Goal: Task Accomplishment & Management: Complete application form

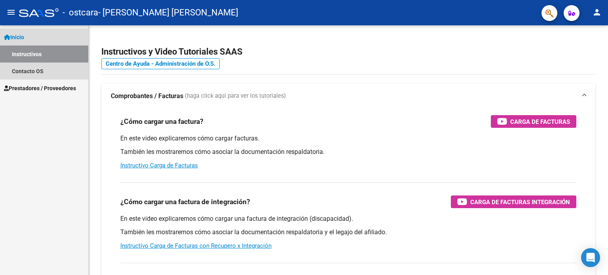
click at [59, 60] on link "Instructivos" at bounding box center [44, 53] width 88 height 17
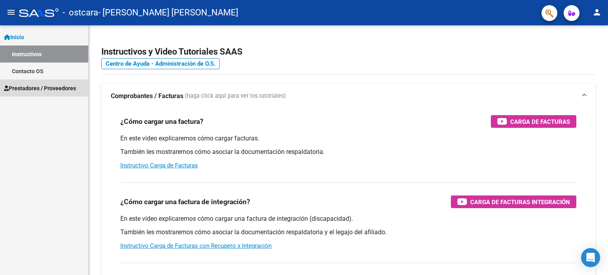
click at [58, 93] on link "Prestadores / Proveedores" at bounding box center [44, 88] width 88 height 17
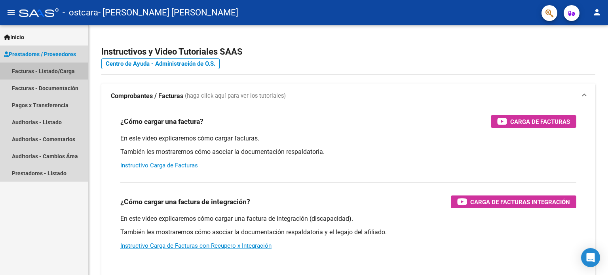
click at [70, 73] on link "Facturas - Listado/Carga" at bounding box center [44, 71] width 88 height 17
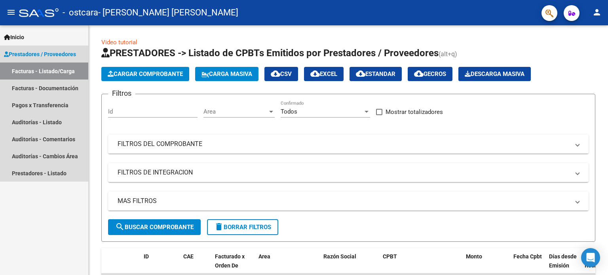
click at [66, 54] on span "Prestadores / Proveedores" at bounding box center [40, 54] width 72 height 9
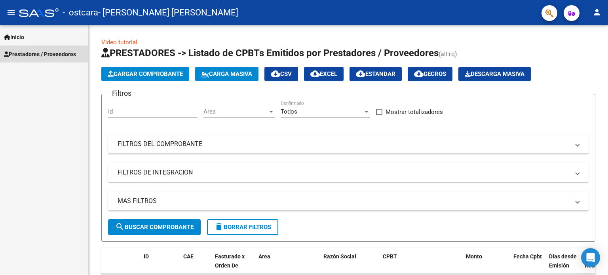
click at [66, 60] on link "Prestadores / Proveedores" at bounding box center [44, 53] width 88 height 17
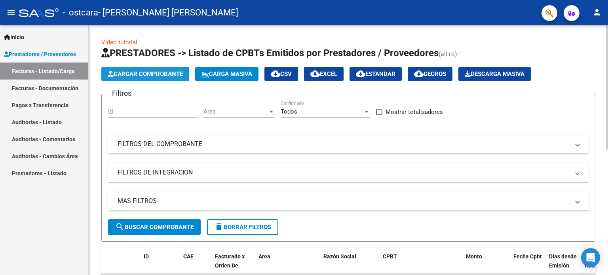
click at [126, 75] on span "Cargar Comprobante" at bounding box center [145, 73] width 75 height 7
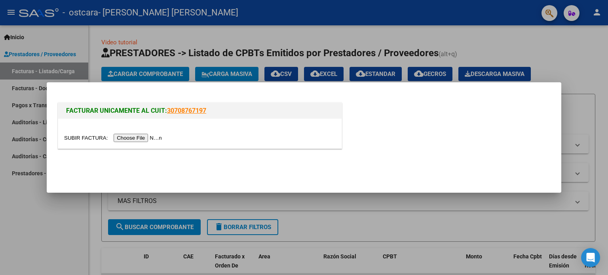
click at [142, 137] on input "file" at bounding box center [114, 138] width 100 height 8
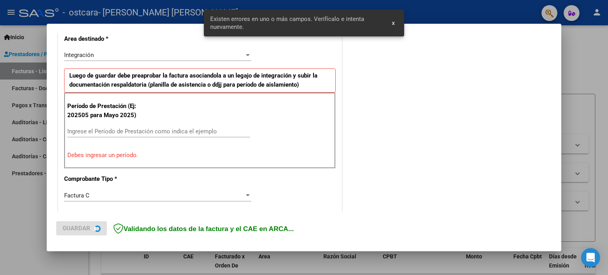
scroll to position [185, 0]
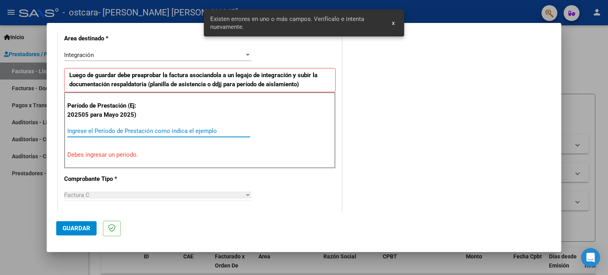
click at [180, 130] on input "Ingrese el Período de Prestación como indica el ejemplo" at bounding box center [158, 130] width 183 height 7
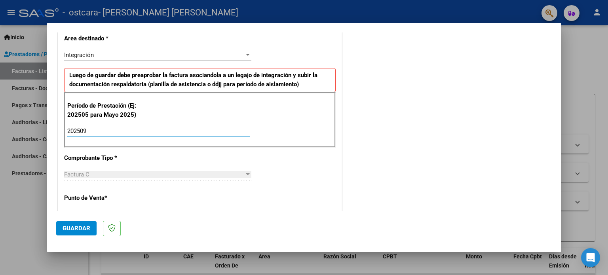
type input "202509"
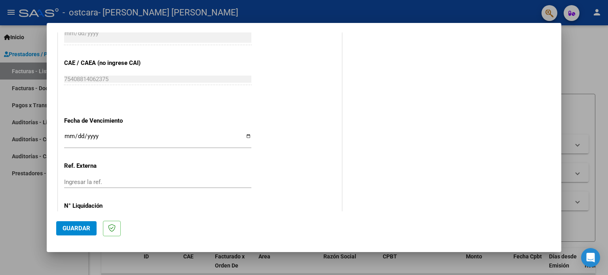
scroll to position [516, 0]
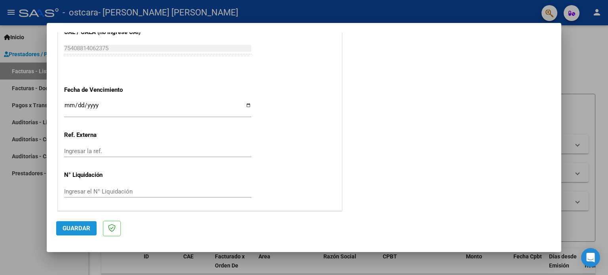
click at [80, 233] on button "Guardar" at bounding box center [76, 228] width 40 height 14
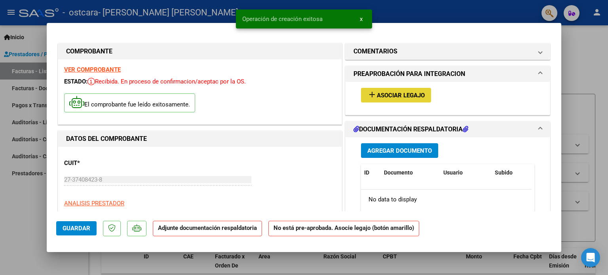
click at [391, 98] on span "Asociar Legajo" at bounding box center [401, 95] width 48 height 7
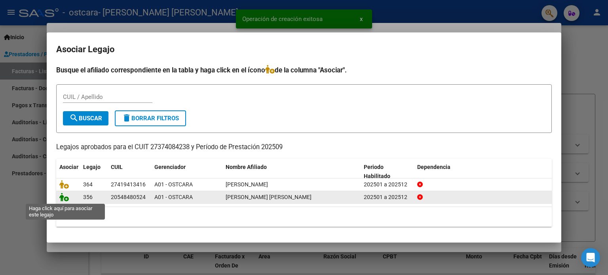
click at [64, 197] on icon at bounding box center [63, 197] width 9 height 9
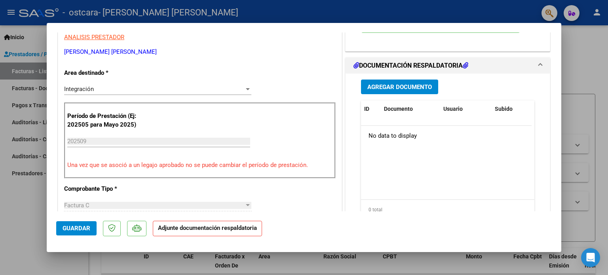
scroll to position [162, 0]
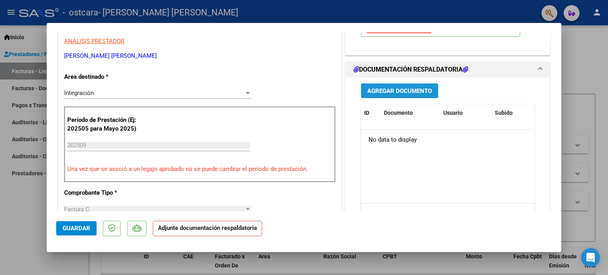
click at [397, 91] on span "Agregar Documento" at bounding box center [399, 90] width 64 height 7
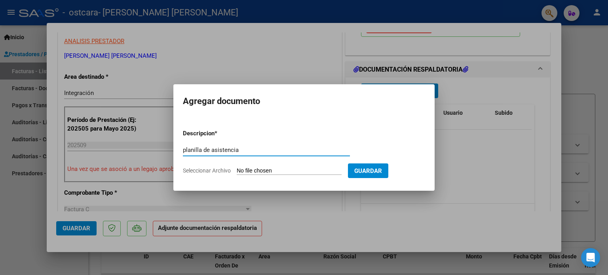
type input "planilla de asistencia"
click at [256, 169] on input "Seleccionar Archivo" at bounding box center [289, 171] width 105 height 8
type input "C:\fakepath\[PERSON_NAME] septiembre.pdf"
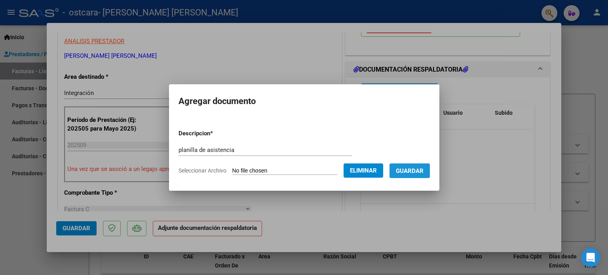
click at [423, 170] on span "Guardar" at bounding box center [410, 170] width 28 height 7
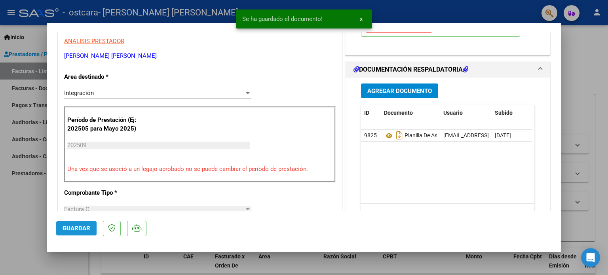
click at [70, 232] on span "Guardar" at bounding box center [77, 228] width 28 height 7
click at [24, 231] on div at bounding box center [304, 137] width 608 height 275
type input "$ 0,00"
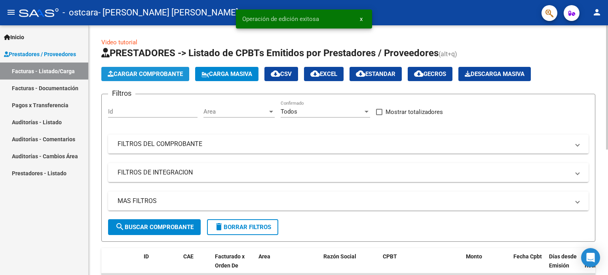
click at [163, 74] on span "Cargar Comprobante" at bounding box center [145, 73] width 75 height 7
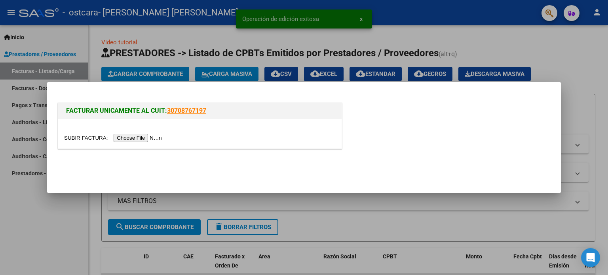
click at [142, 138] on input "file" at bounding box center [114, 138] width 100 height 8
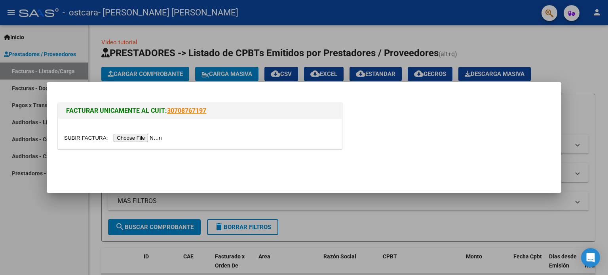
click at [153, 135] on input "file" at bounding box center [114, 138] width 100 height 8
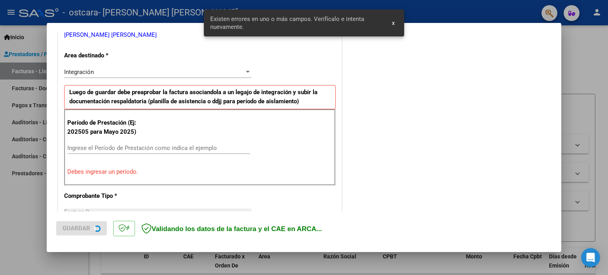
scroll to position [171, 0]
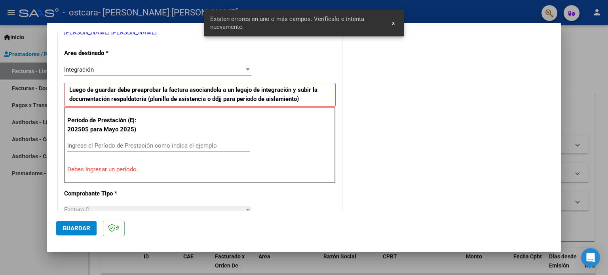
click at [150, 147] on input "Ingrese el Período de Prestación como indica el ejemplo" at bounding box center [158, 145] width 183 height 7
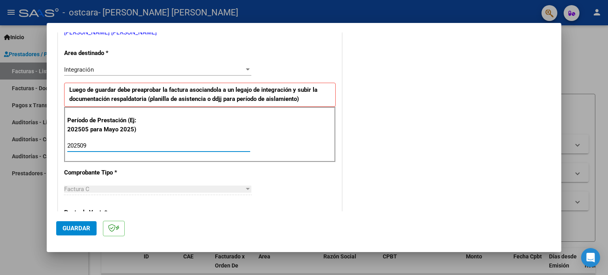
type input "202509"
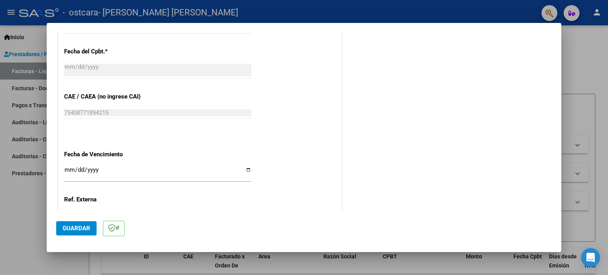
scroll to position [516, 0]
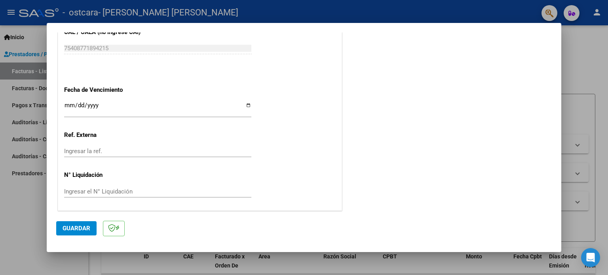
click at [81, 226] on span "Guardar" at bounding box center [77, 228] width 28 height 7
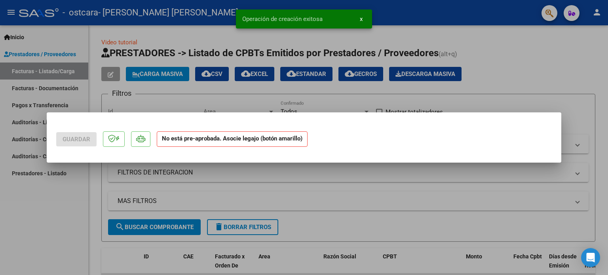
scroll to position [0, 0]
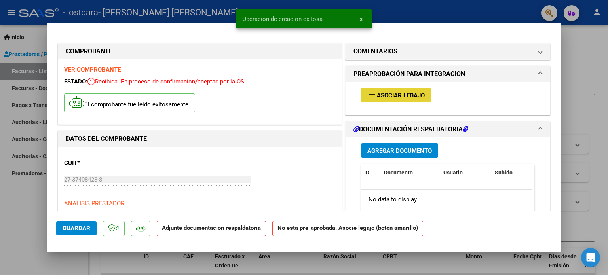
click at [411, 88] on button "add Asociar Legajo" at bounding box center [396, 95] width 70 height 15
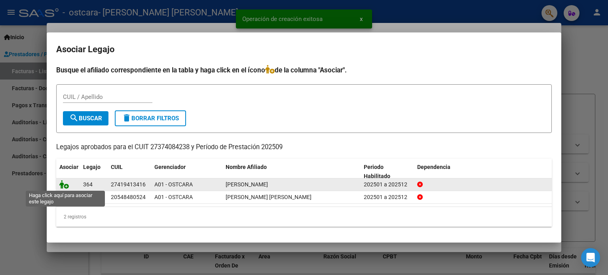
click at [63, 186] on icon at bounding box center [63, 184] width 9 height 9
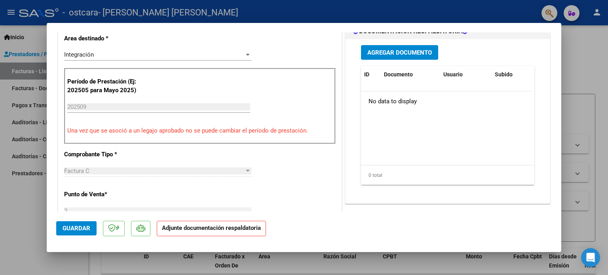
scroll to position [201, 0]
click at [371, 49] on span "Agregar Documento" at bounding box center [399, 52] width 64 height 7
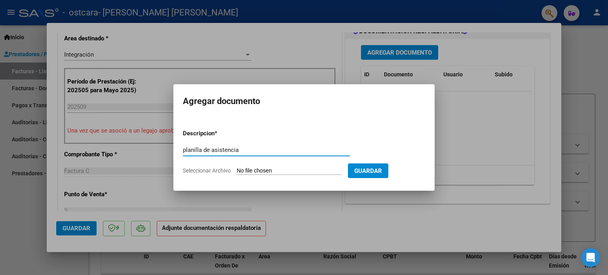
type input "planilla de asistencia"
click at [269, 169] on input "Seleccionar Archivo" at bounding box center [289, 171] width 105 height 8
type input "C:\fakepath\[PERSON_NAME] septiembre.pdf"
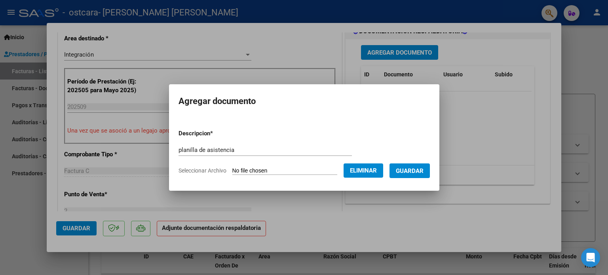
click at [423, 172] on span "Guardar" at bounding box center [410, 170] width 28 height 7
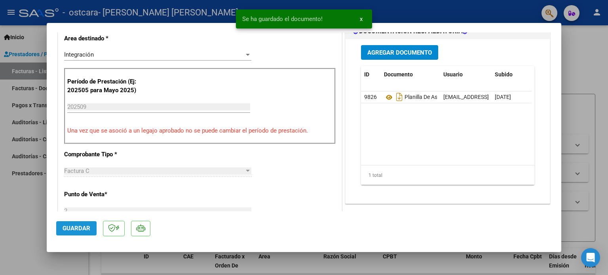
click at [73, 231] on span "Guardar" at bounding box center [77, 228] width 28 height 7
click at [26, 221] on div at bounding box center [304, 137] width 608 height 275
type input "$ 0,00"
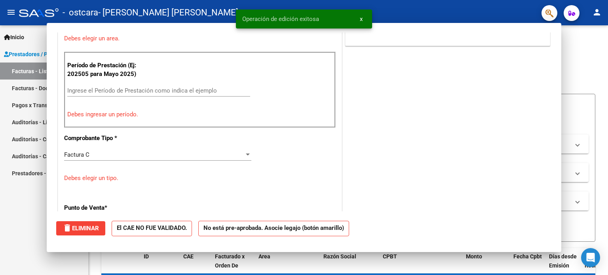
scroll to position [167, 0]
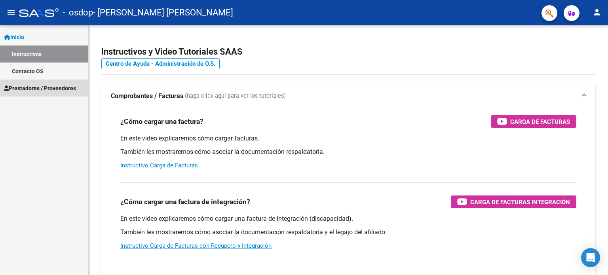
click at [63, 88] on span "Prestadores / Proveedores" at bounding box center [40, 88] width 72 height 9
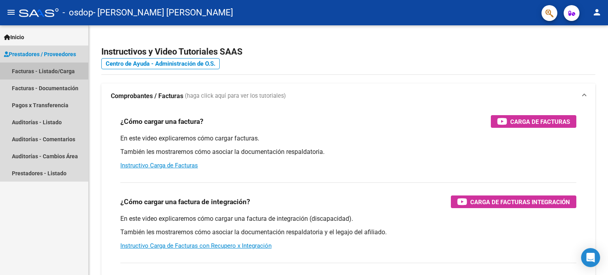
click at [60, 72] on link "Facturas - Listado/Carga" at bounding box center [44, 71] width 88 height 17
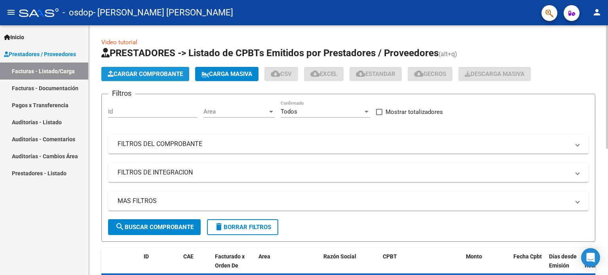
click at [161, 72] on span "Cargar Comprobante" at bounding box center [145, 73] width 75 height 7
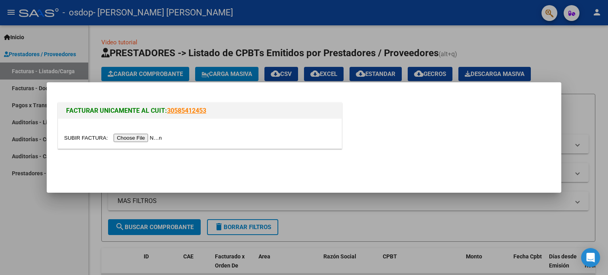
click at [151, 138] on input "file" at bounding box center [114, 138] width 100 height 8
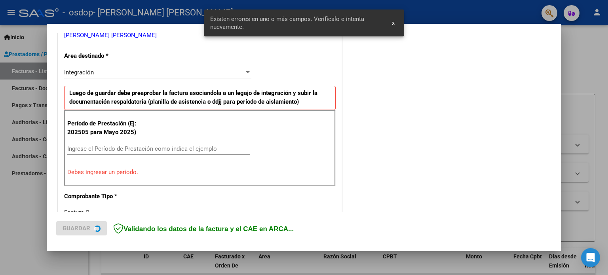
scroll to position [171, 0]
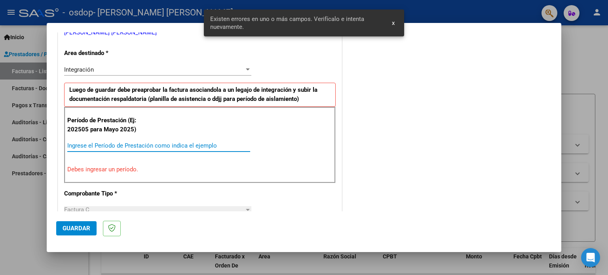
click at [163, 142] on input "Ingrese el Período de Prestación como indica el ejemplo" at bounding box center [158, 145] width 183 height 7
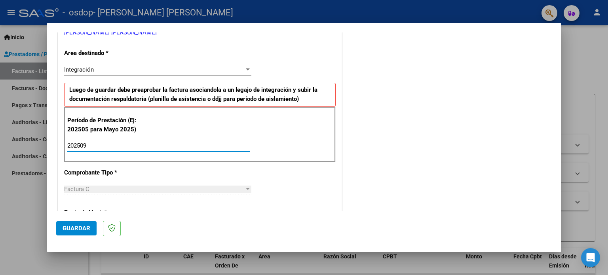
type input "202509"
click at [85, 226] on span "Guardar" at bounding box center [77, 228] width 28 height 7
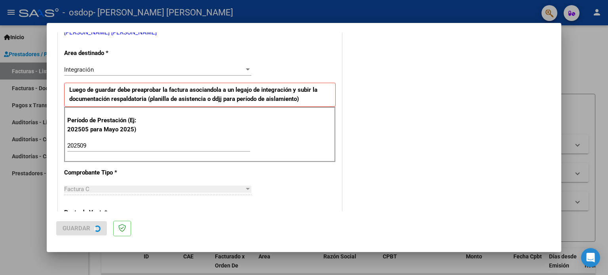
scroll to position [0, 0]
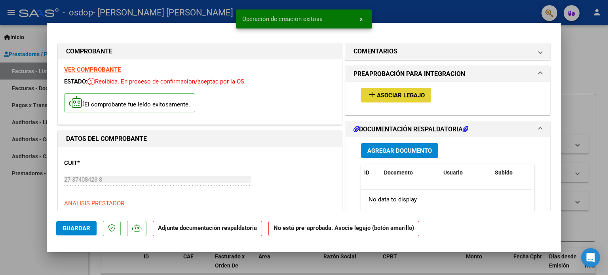
click at [408, 94] on span "Asociar Legajo" at bounding box center [401, 95] width 48 height 7
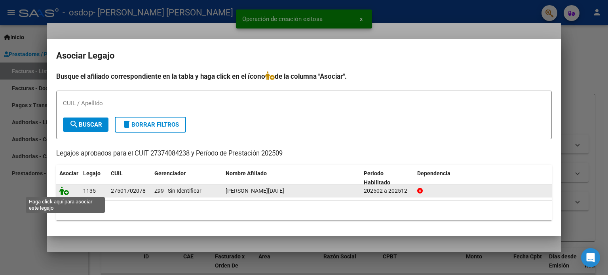
click at [63, 192] on icon at bounding box center [63, 190] width 9 height 9
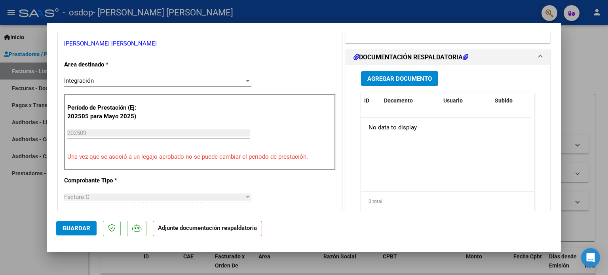
scroll to position [171, 0]
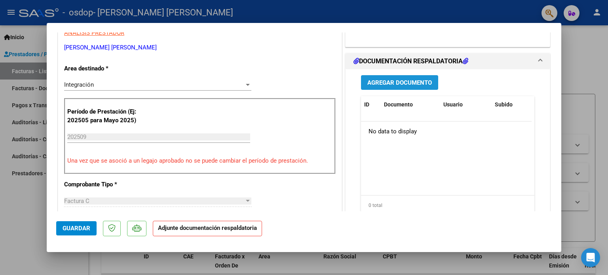
click at [377, 79] on span "Agregar Documento" at bounding box center [399, 82] width 64 height 7
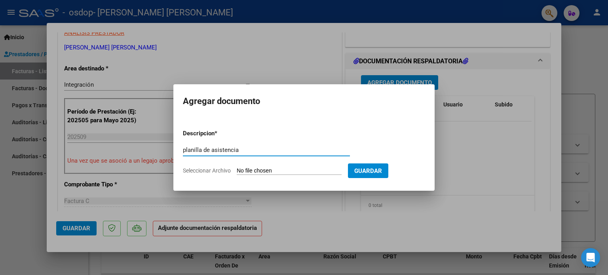
type input "planilla de asistencia"
click at [277, 168] on input "Seleccionar Archivo" at bounding box center [289, 171] width 105 height 8
type input "C:\fakepath\lucia septiembre.pdf"
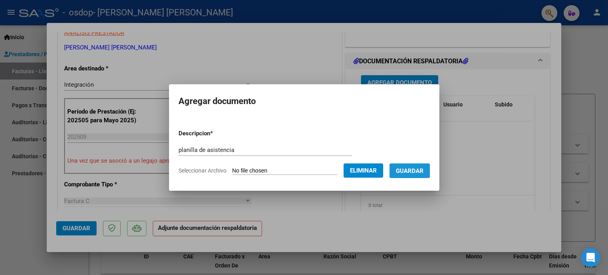
click at [423, 174] on span "Guardar" at bounding box center [410, 170] width 28 height 7
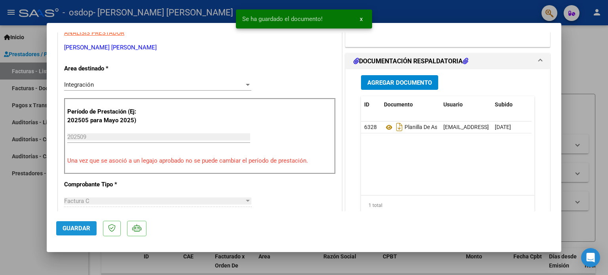
click at [74, 228] on span "Guardar" at bounding box center [77, 228] width 28 height 7
click at [26, 224] on div at bounding box center [304, 137] width 608 height 275
type input "$ 0,00"
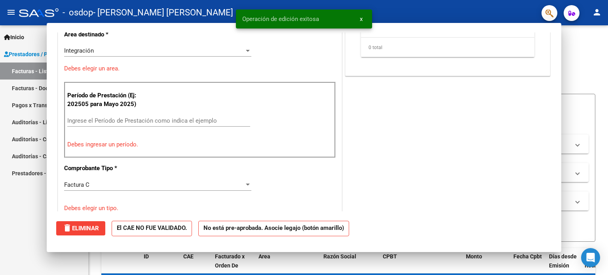
scroll to position [136, 0]
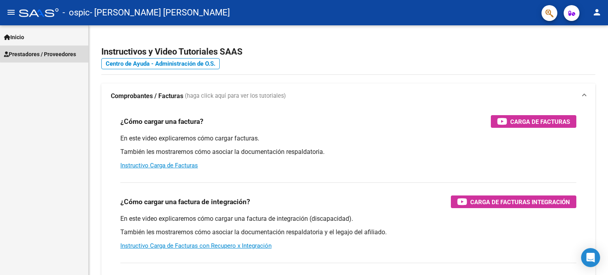
click at [63, 52] on span "Prestadores / Proveedores" at bounding box center [40, 54] width 72 height 9
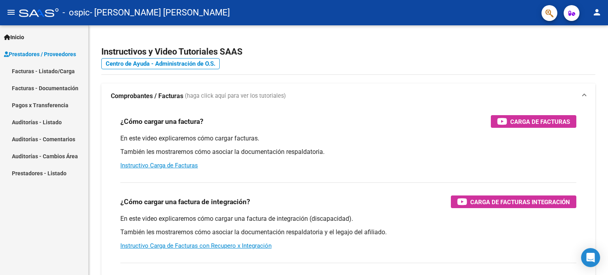
click at [68, 64] on link "Facturas - Listado/Carga" at bounding box center [44, 71] width 88 height 17
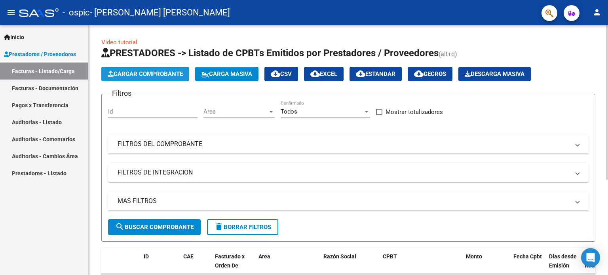
click at [139, 78] on button "Cargar Comprobante" at bounding box center [145, 74] width 88 height 14
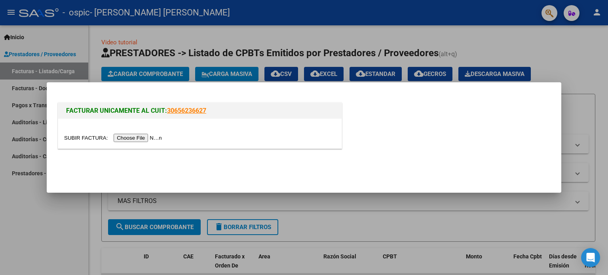
click at [147, 136] on input "file" at bounding box center [114, 138] width 100 height 8
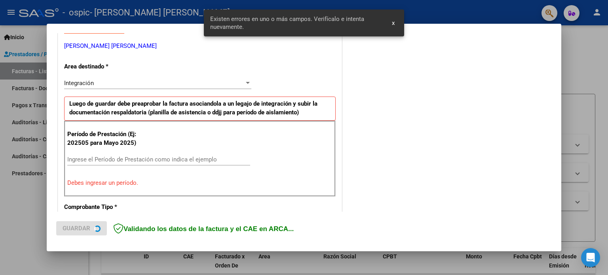
scroll to position [171, 0]
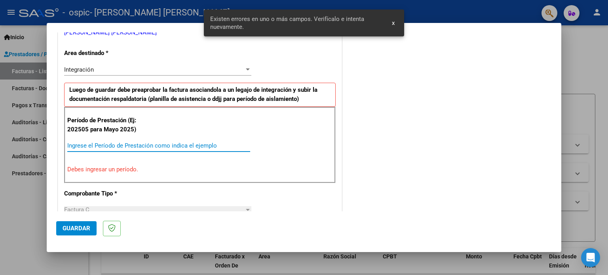
click at [160, 144] on input "Ingrese el Período de Prestación como indica el ejemplo" at bounding box center [158, 145] width 183 height 7
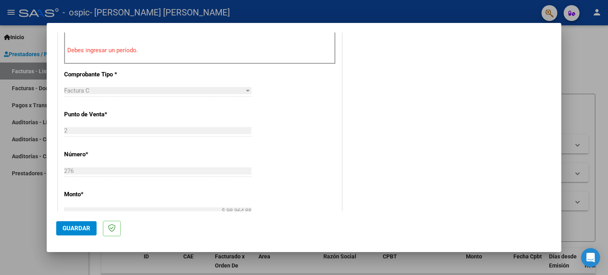
scroll to position [230, 0]
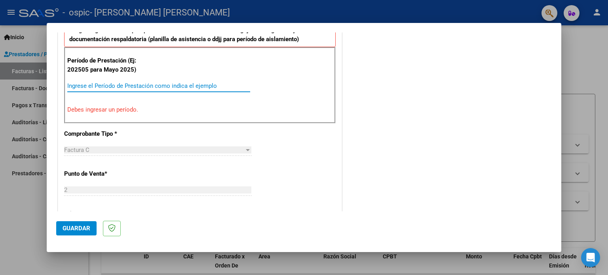
click at [137, 86] on input "Ingrese el Período de Prestación como indica el ejemplo" at bounding box center [158, 85] width 183 height 7
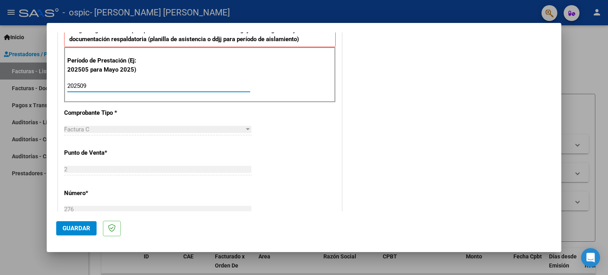
type input "202509"
click at [84, 229] on span "Guardar" at bounding box center [77, 228] width 28 height 7
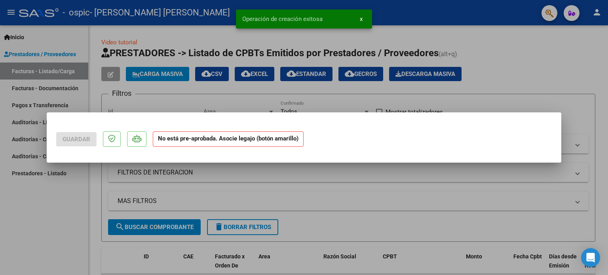
scroll to position [0, 0]
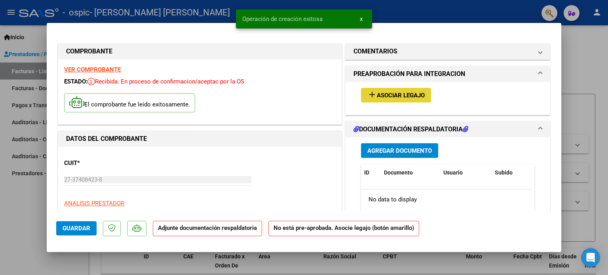
click at [380, 96] on span "Asociar Legajo" at bounding box center [401, 95] width 48 height 7
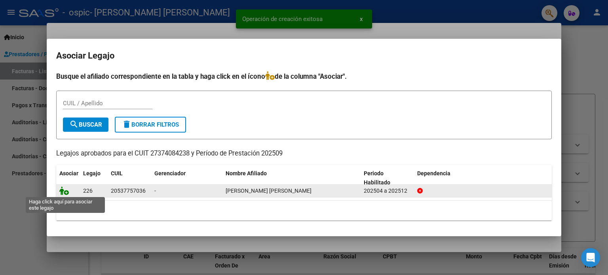
click at [64, 193] on icon at bounding box center [63, 190] width 9 height 9
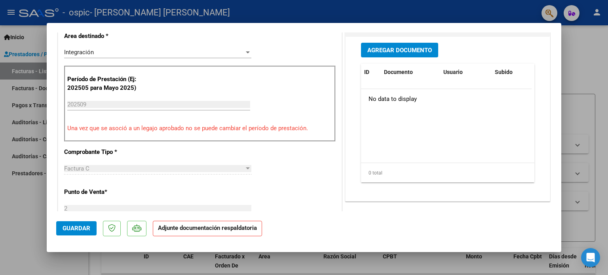
scroll to position [199, 0]
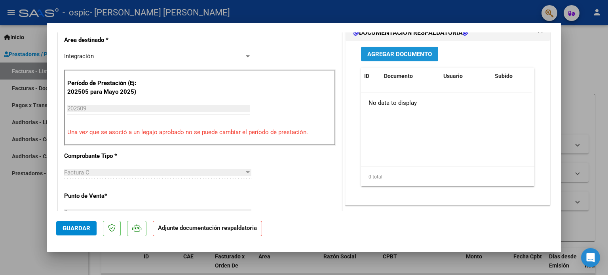
click at [391, 58] on span "Agregar Documento" at bounding box center [399, 54] width 64 height 7
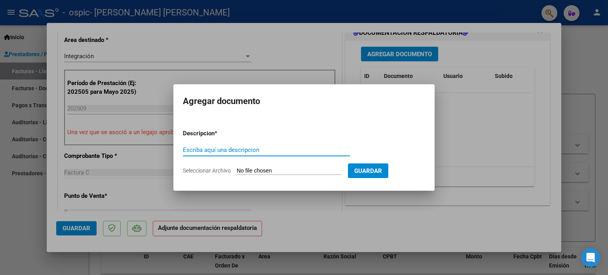
click at [225, 148] on input "Escriba aquí una descripcion" at bounding box center [266, 149] width 167 height 7
type input "planilla de asistencia"
click at [250, 169] on input "Seleccionar Archivo" at bounding box center [289, 171] width 105 height 8
type input "C:\fakepath\pedro septiembre.pdf"
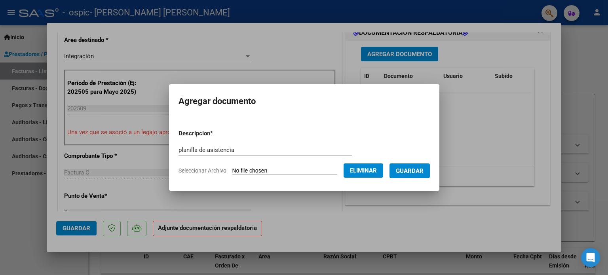
click at [423, 170] on span "Guardar" at bounding box center [410, 170] width 28 height 7
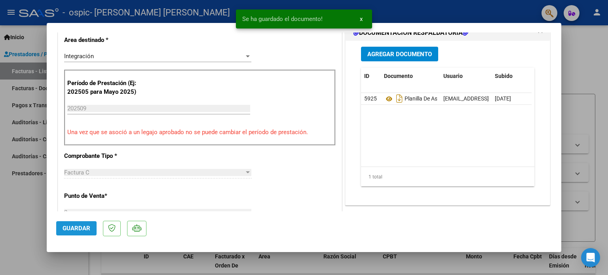
click at [65, 227] on span "Guardar" at bounding box center [77, 228] width 28 height 7
click at [25, 224] on div at bounding box center [304, 137] width 608 height 275
type input "$ 0,00"
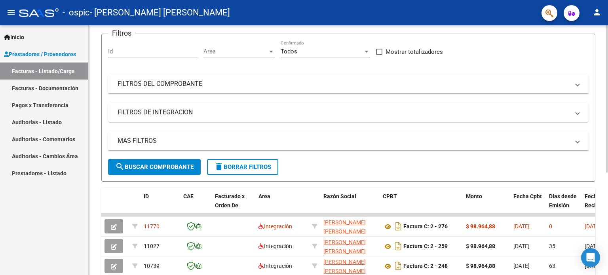
scroll to position [0, 0]
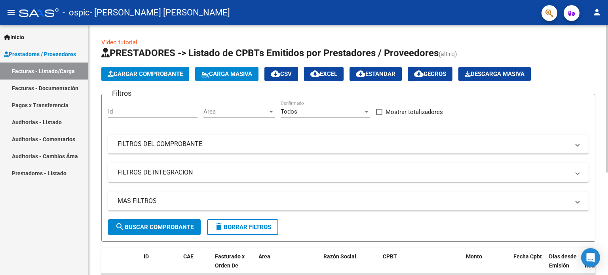
click at [607, 85] on div at bounding box center [607, 98] width 2 height 147
